Goal: Check status: Check status

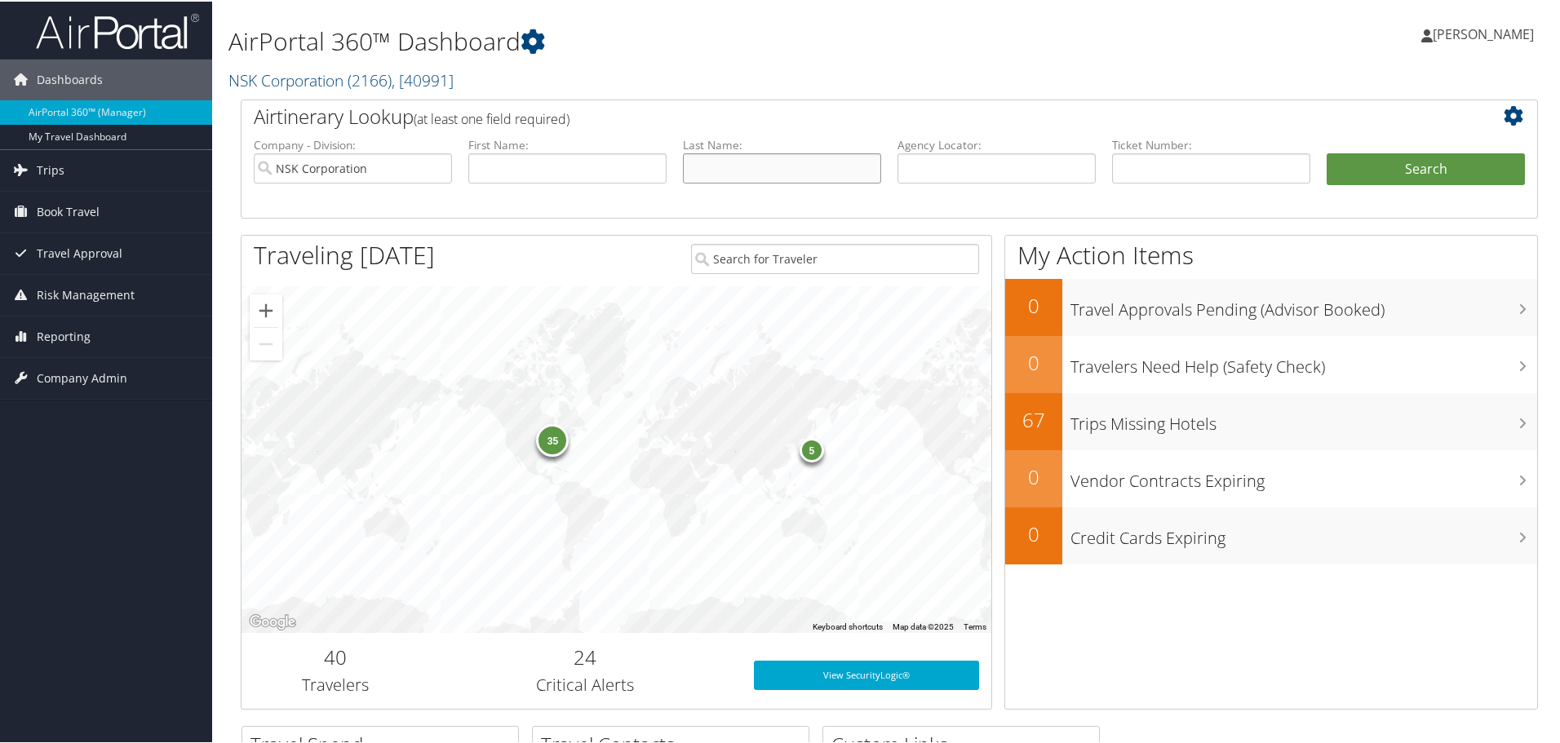
click at [764, 175] on input "text" at bounding box center [782, 167] width 198 height 30
type input "walbridge"
click at [1394, 171] on button "Search" at bounding box center [1425, 168] width 198 height 33
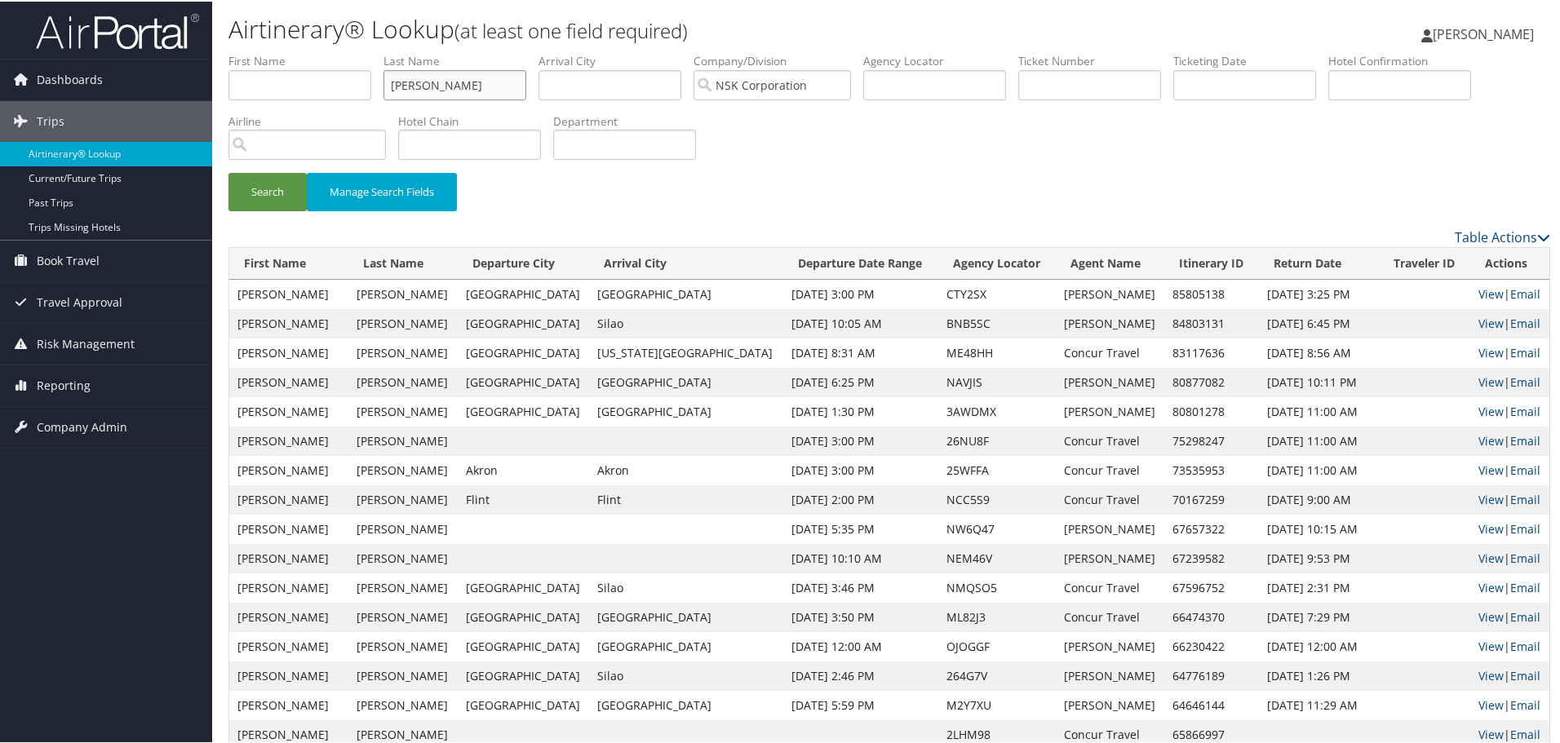
drag, startPoint x: 478, startPoint y: 91, endPoint x: 330, endPoint y: 87, distance: 147.7
click at [330, 51] on ul "First Name Last Name walbridge Departure City Arrival City Company/Division NSK…" at bounding box center [888, 51] width 1321 height 0
click at [290, 189] on button "Search" at bounding box center [267, 190] width 78 height 38
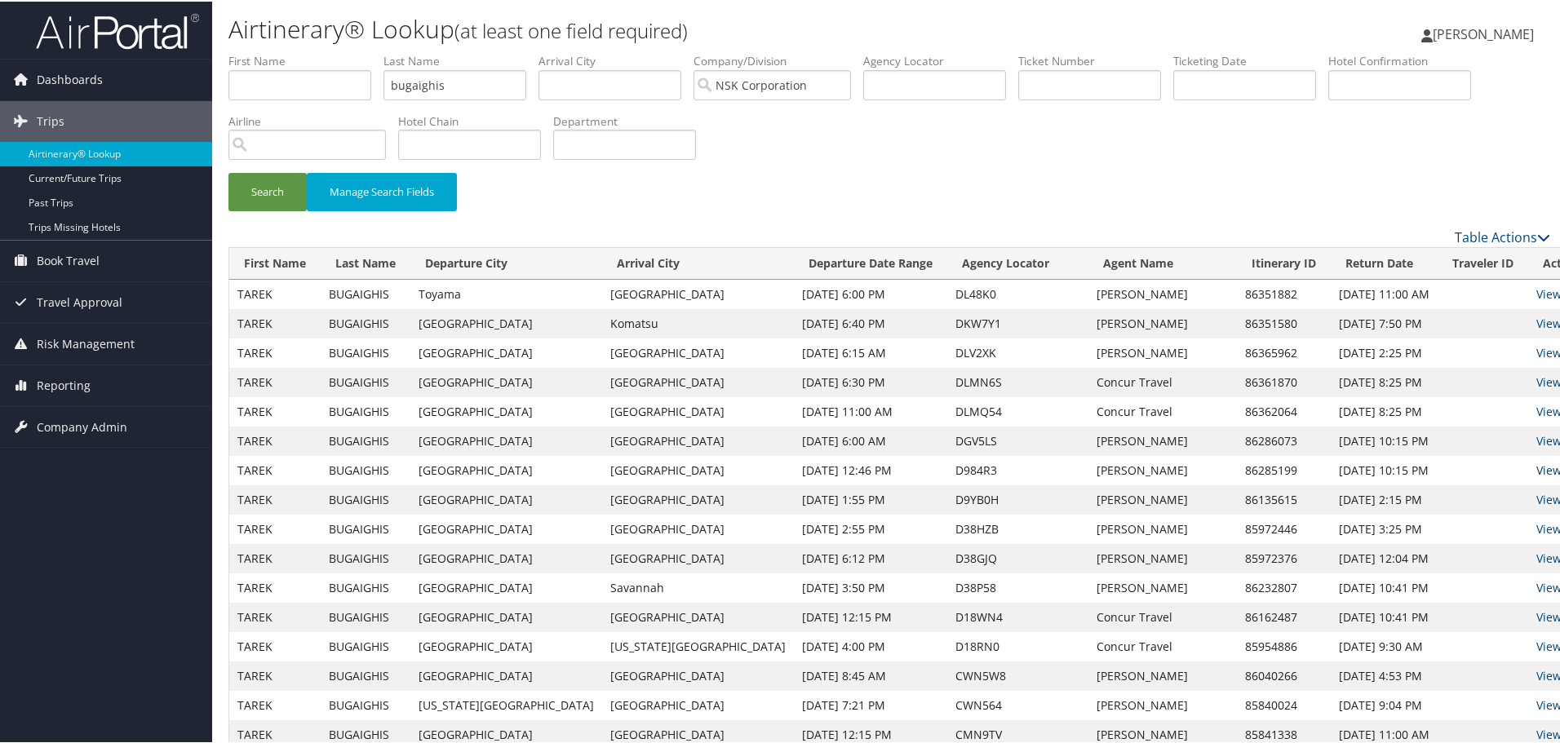
click at [1536, 469] on link "View" at bounding box center [1548, 468] width 25 height 15
click at [1536, 439] on link "View" at bounding box center [1548, 439] width 25 height 15
click at [1536, 414] on link "View" at bounding box center [1548, 409] width 25 height 15
click at [1536, 380] on link "View" at bounding box center [1548, 380] width 25 height 15
drag, startPoint x: 458, startPoint y: 90, endPoint x: 365, endPoint y: 92, distance: 92.2
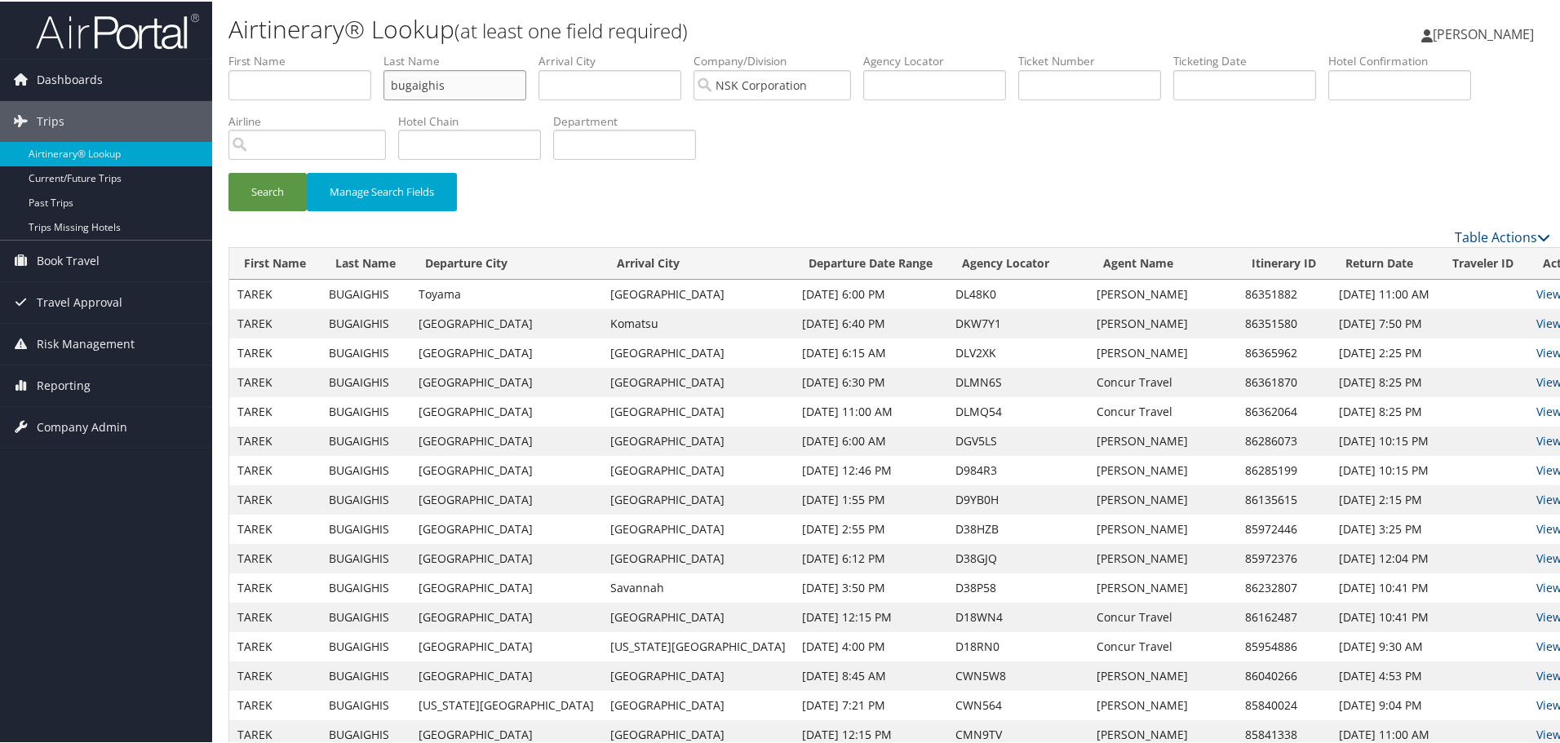
click at [365, 51] on ul "First Name Last Name bugaighis Departure City Arrival City Company/Division NSK…" at bounding box center [888, 51] width 1321 height 0
type input "miller"
click at [319, 91] on input "text" at bounding box center [299, 84] width 143 height 30
type input "darin"
click at [257, 186] on button "Search" at bounding box center [267, 190] width 78 height 38
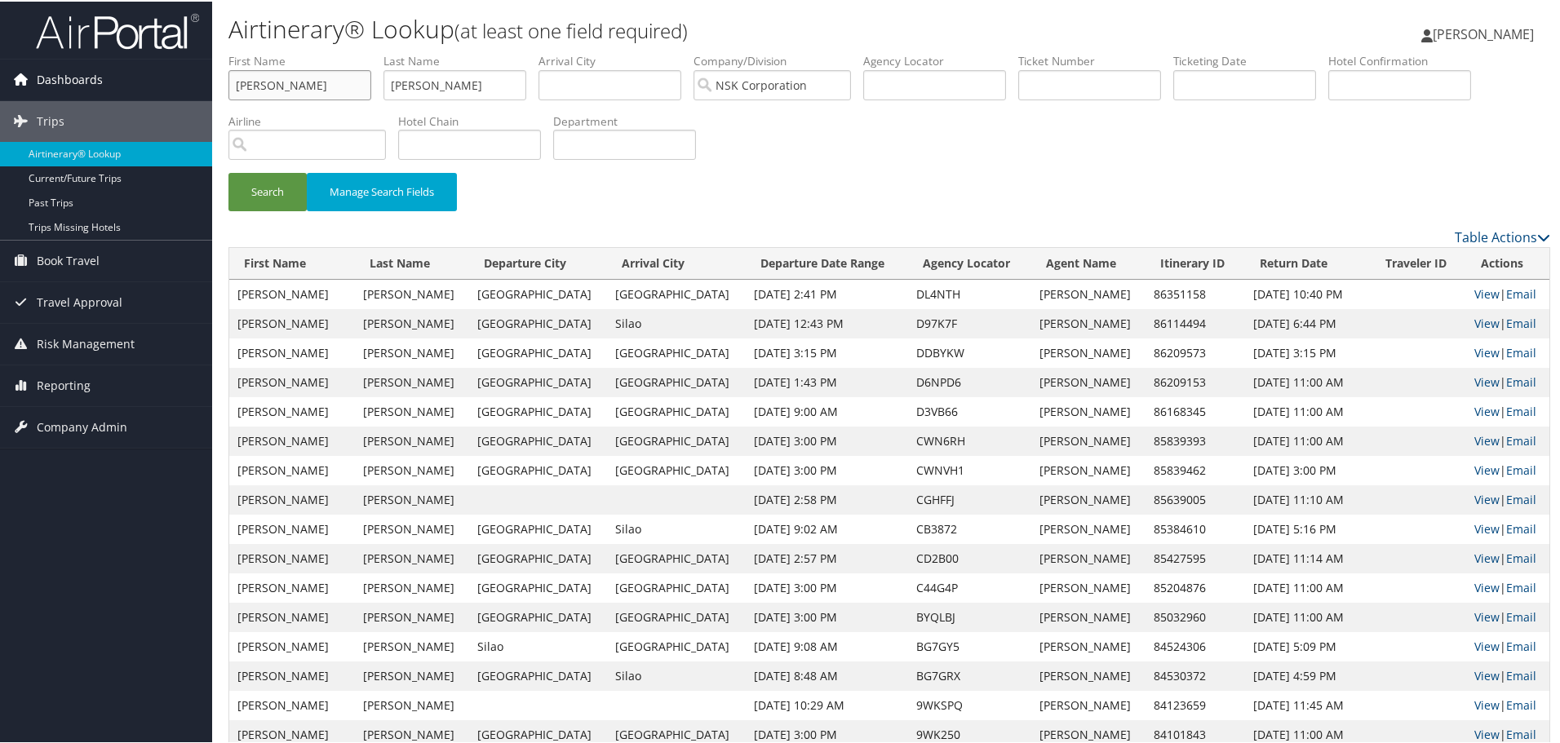
drag, startPoint x: 304, startPoint y: 84, endPoint x: 177, endPoint y: 70, distance: 128.0
drag, startPoint x: 425, startPoint y: 91, endPoint x: 353, endPoint y: 85, distance: 72.1
click at [353, 51] on ul "First Name Last Name miller Departure City Arrival City Company/Division NSK Co…" at bounding box center [888, 51] width 1321 height 0
click at [297, 184] on button "Search" at bounding box center [267, 190] width 78 height 38
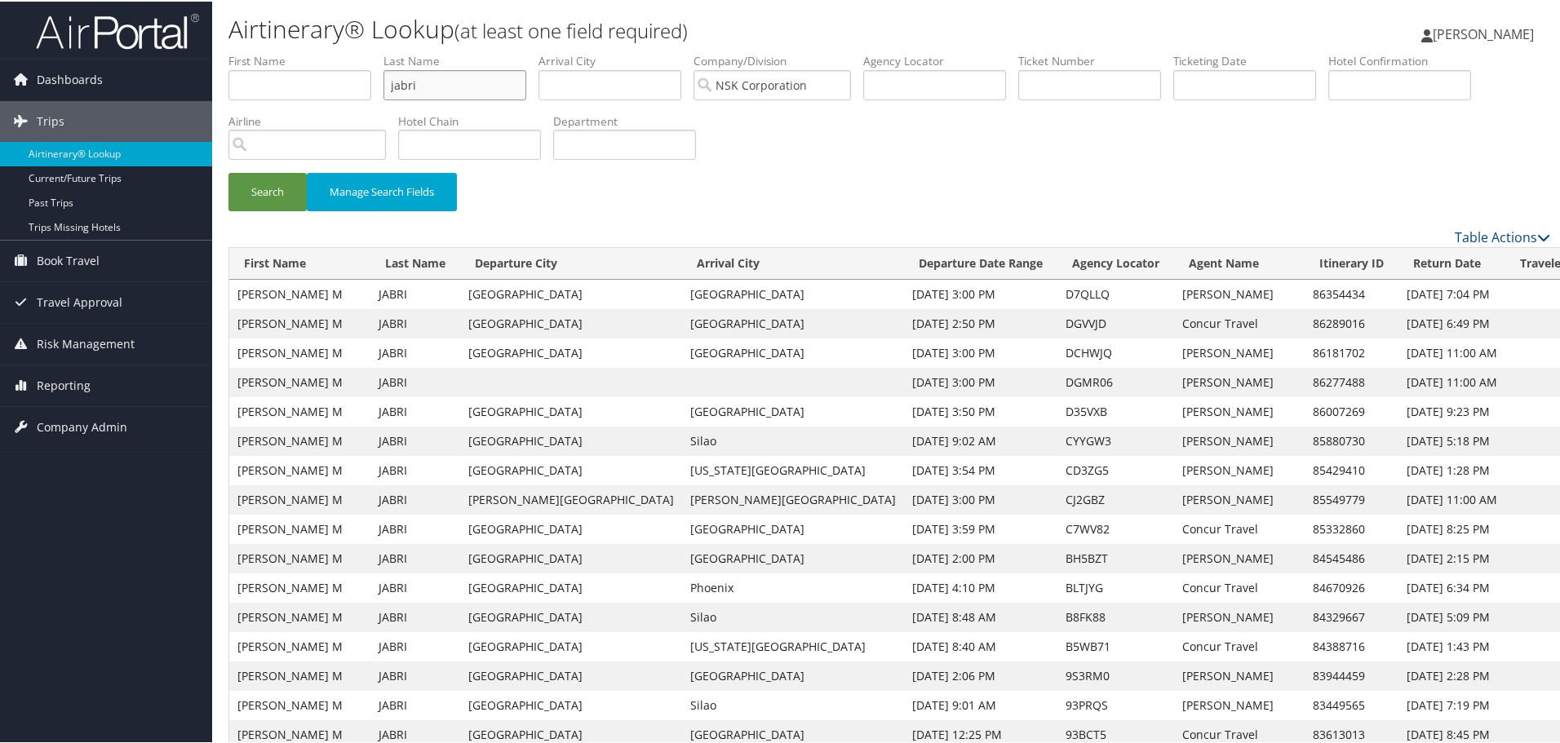
drag, startPoint x: 456, startPoint y: 86, endPoint x: 334, endPoint y: 100, distance: 122.3
click at [334, 51] on ul "First Name Last Name jabri Departure City Arrival City Company/Division NSK Cor…" at bounding box center [888, 51] width 1321 height 0
type input "jurca"
click at [277, 189] on button "Search" at bounding box center [267, 190] width 78 height 38
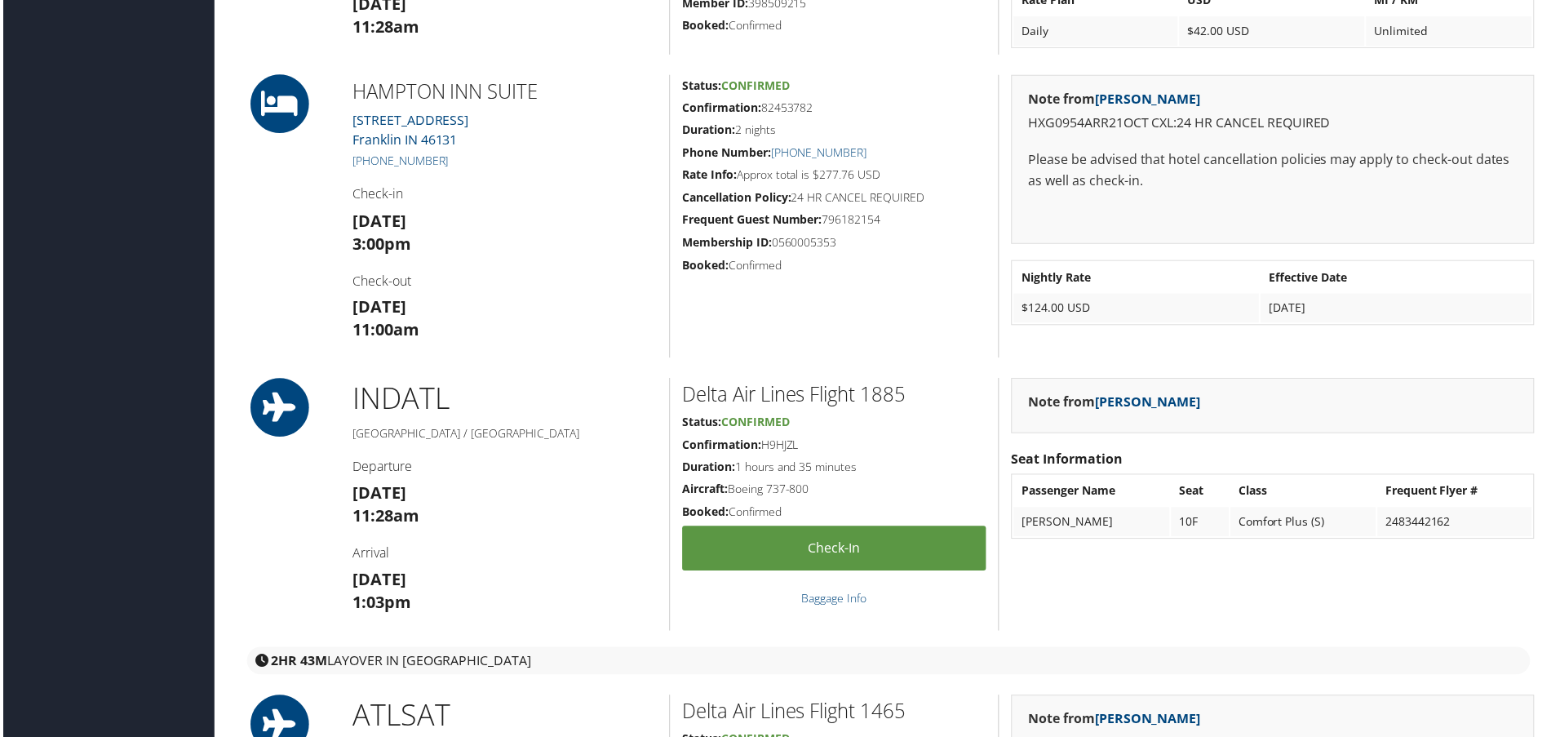
scroll to position [1387, 0]
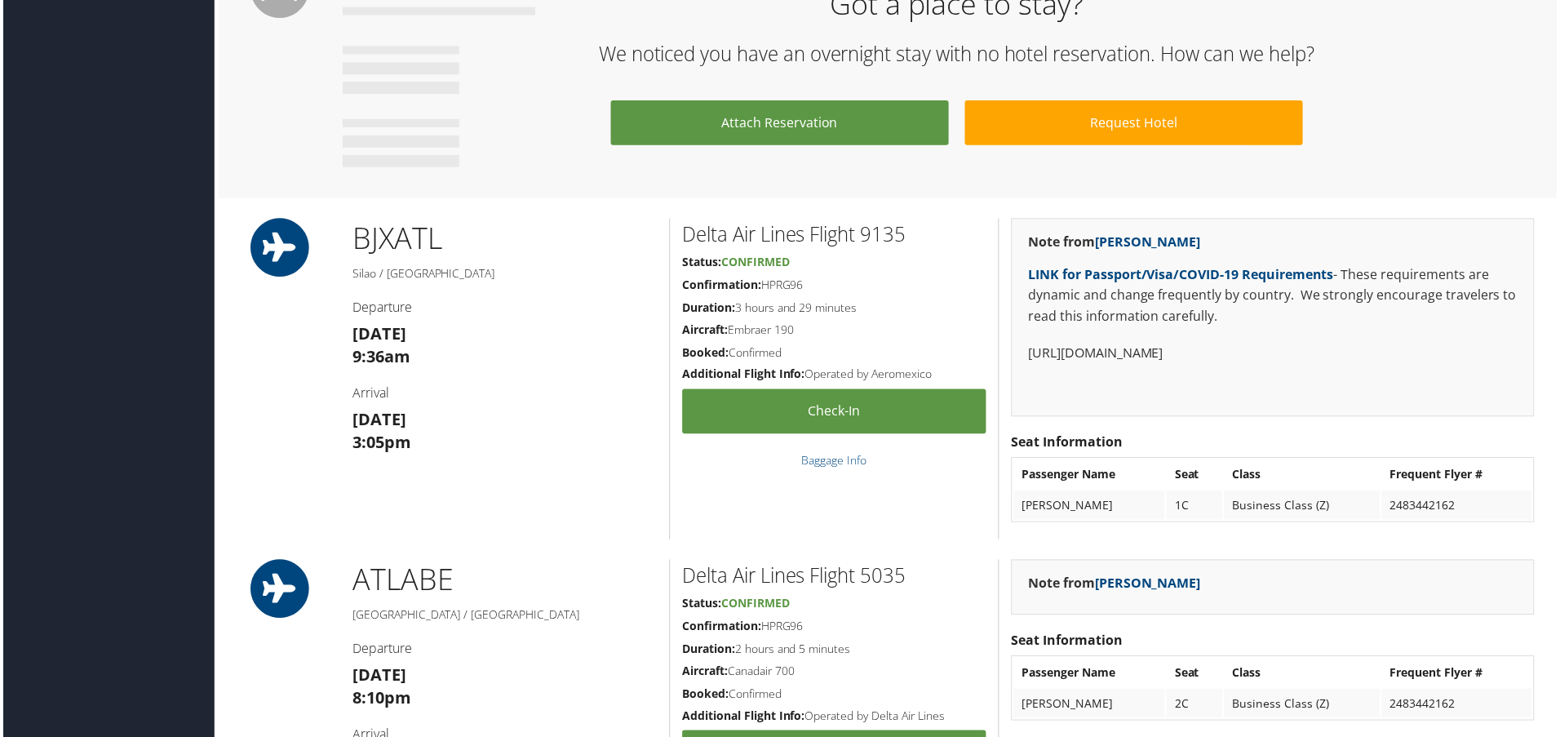
scroll to position [1305, 0]
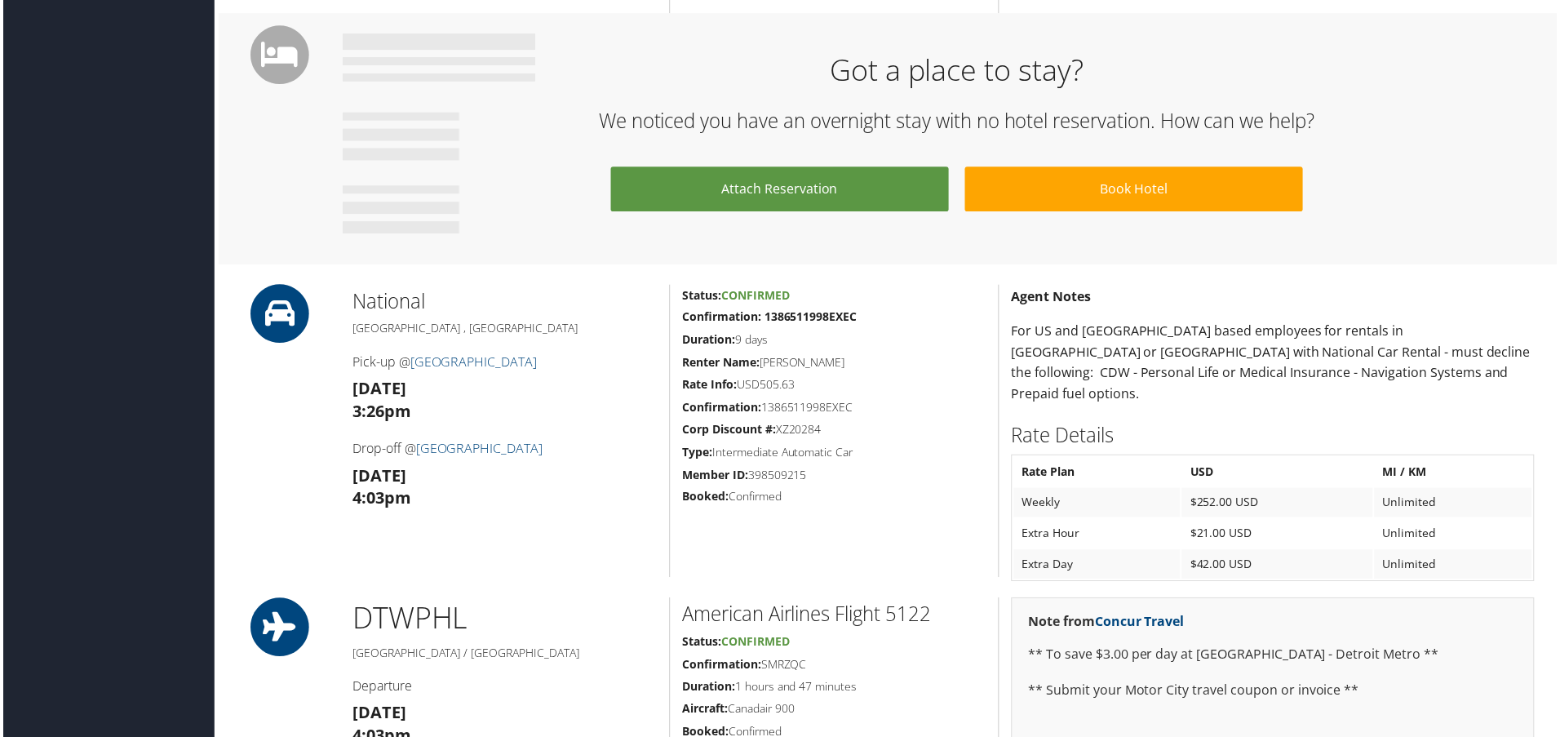
scroll to position [1142, 0]
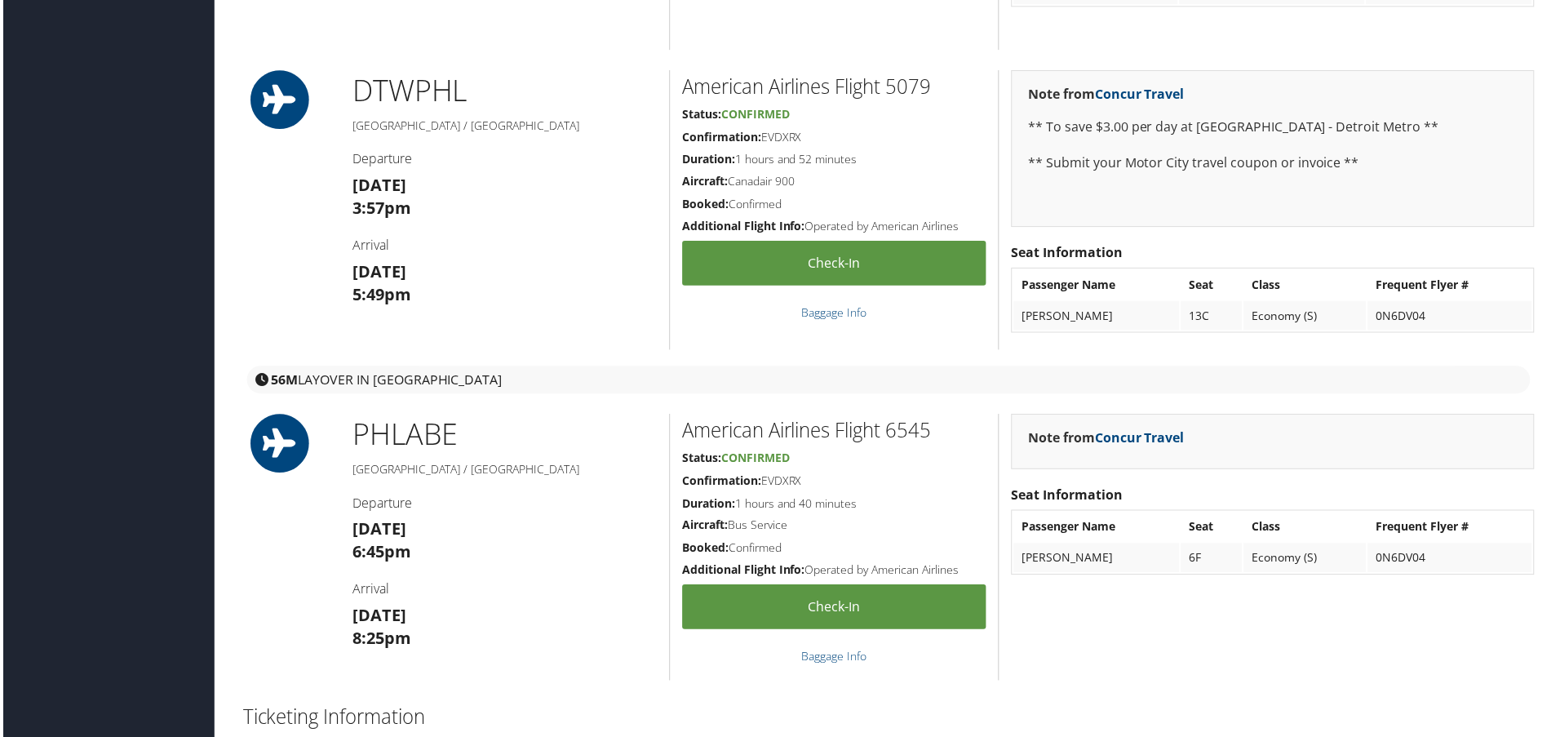
scroll to position [1713, 0]
